Goal: Information Seeking & Learning: Find specific page/section

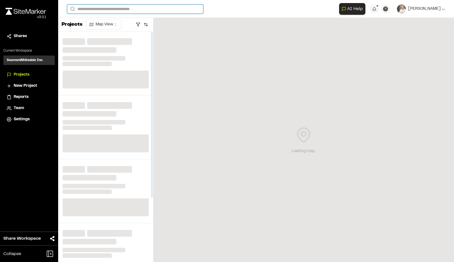
click at [104, 8] on input "Search" at bounding box center [135, 8] width 136 height 9
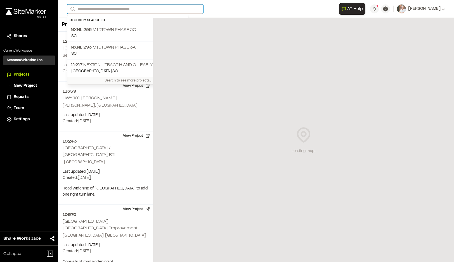
click at [126, 7] on input "Search" at bounding box center [135, 8] width 136 height 9
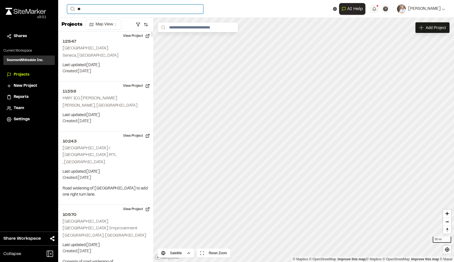
click at [86, 7] on input "**" at bounding box center [135, 8] width 136 height 9
drag, startPoint x: 86, startPoint y: 7, endPoint x: 68, endPoint y: 9, distance: 18.9
click at [68, 9] on form "Search **" at bounding box center [203, 8] width 272 height 9
type input "**"
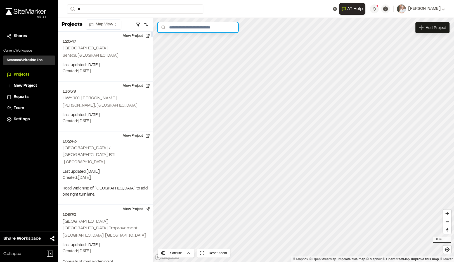
click at [189, 26] on input "text" at bounding box center [198, 27] width 80 height 10
click at [211, 50] on div "Loading map... Add Project Satellite Reset Zoom 50 mi © Mapbox © OpenStreetMap …" at bounding box center [303, 140] width 301 height 244
click at [199, 27] on input "**" at bounding box center [198, 27] width 80 height 10
type input "**"
click at [116, 24] on div at bounding box center [227, 131] width 454 height 262
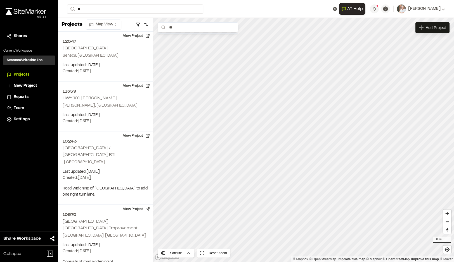
click at [107, 24] on html "Close sidebar v 3.0.1 Shares Current Workspace SeamonWhiteside Inc. SI Projects…" at bounding box center [227, 131] width 454 height 262
click at [91, 6] on html "Close sidebar v 3.0.1 Shares Current Workspace SeamonWhiteside Inc. SI Projects…" at bounding box center [227, 131] width 454 height 262
click at [93, 7] on html "Close sidebar v 3.0.1 Shares Current Workspace SeamonWhiteside Inc. SI Projects…" at bounding box center [227, 131] width 454 height 262
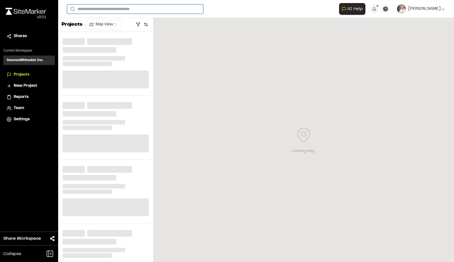
click at [103, 9] on input "Search" at bounding box center [135, 8] width 136 height 9
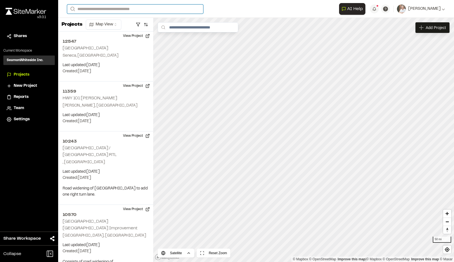
click at [90, 12] on input "Search" at bounding box center [135, 8] width 136 height 9
click at [113, 8] on input "Search" at bounding box center [135, 8] width 136 height 9
click at [81, 47] on span "NXNL 293" at bounding box center [81, 48] width 21 height 4
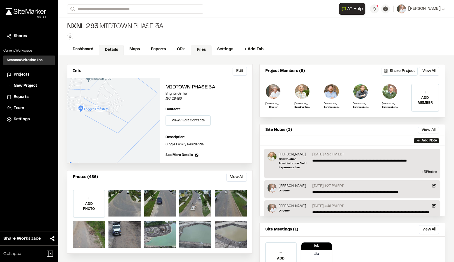
click at [197, 50] on link "Files" at bounding box center [201, 50] width 21 height 11
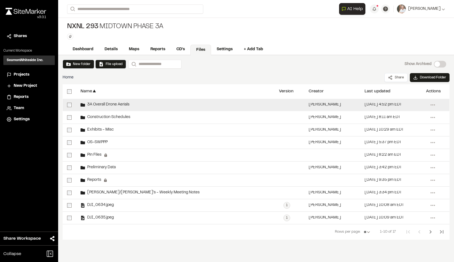
click at [119, 103] on span "3A Overall Drone Aerials" at bounding box center [107, 105] width 44 height 4
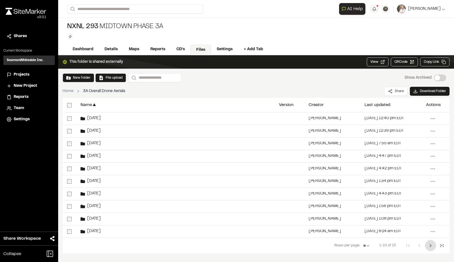
click at [428, 246] on icon "Next Page" at bounding box center [430, 246] width 7 height 7
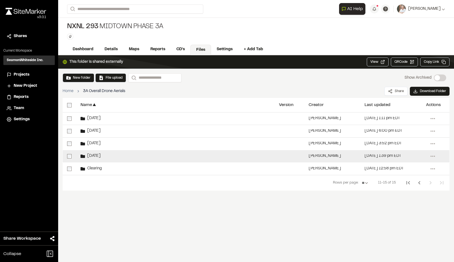
click at [91, 158] on span "[DATE]" at bounding box center [93, 157] width 16 height 4
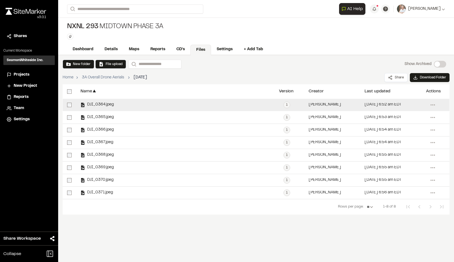
click at [111, 106] on span "DJI_0364.jpeg" at bounding box center [99, 105] width 29 height 4
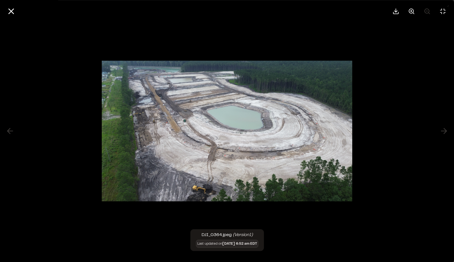
click at [441, 133] on div at bounding box center [227, 131] width 454 height 262
click at [13, 10] on icon at bounding box center [10, 10] width 9 height 9
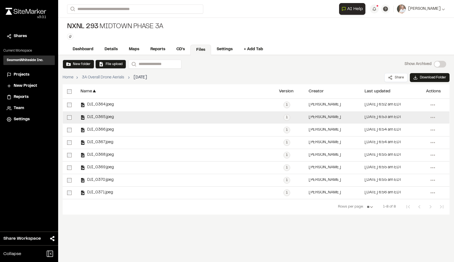
click at [107, 116] on span "DJI_0365.jpeg" at bounding box center [99, 118] width 29 height 4
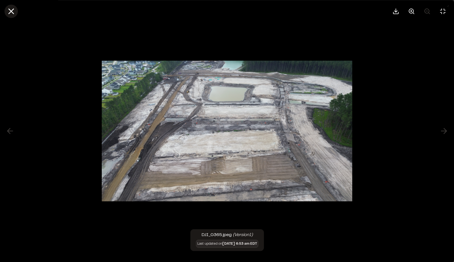
click at [12, 10] on line at bounding box center [11, 11] width 5 height 5
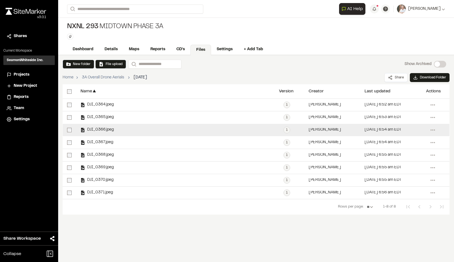
click at [101, 130] on span "DJI_0366.jpeg" at bounding box center [99, 130] width 29 height 4
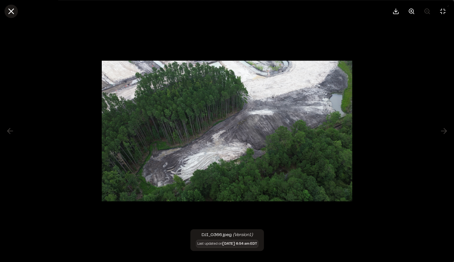
click at [10, 10] on line at bounding box center [11, 11] width 5 height 5
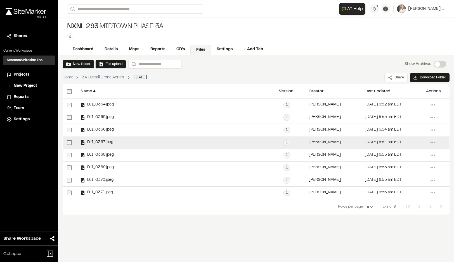
click at [108, 141] on div "DJI_0367.jpeg" at bounding box center [96, 143] width 33 height 4
click at [109, 141] on div "DJI_0367.jpeg" at bounding box center [96, 143] width 33 height 4
click at [98, 141] on span "DJI_0367.jpeg" at bounding box center [99, 143] width 28 height 4
click at [99, 141] on span "DJI_0367.jpeg" at bounding box center [99, 143] width 28 height 4
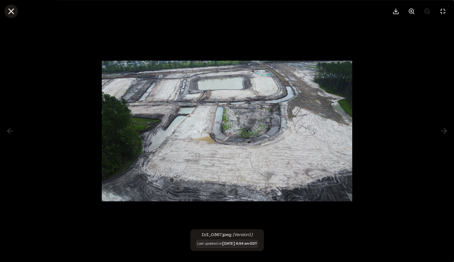
click at [11, 13] on icon at bounding box center [10, 10] width 9 height 9
